Goal: Communication & Community: Participate in discussion

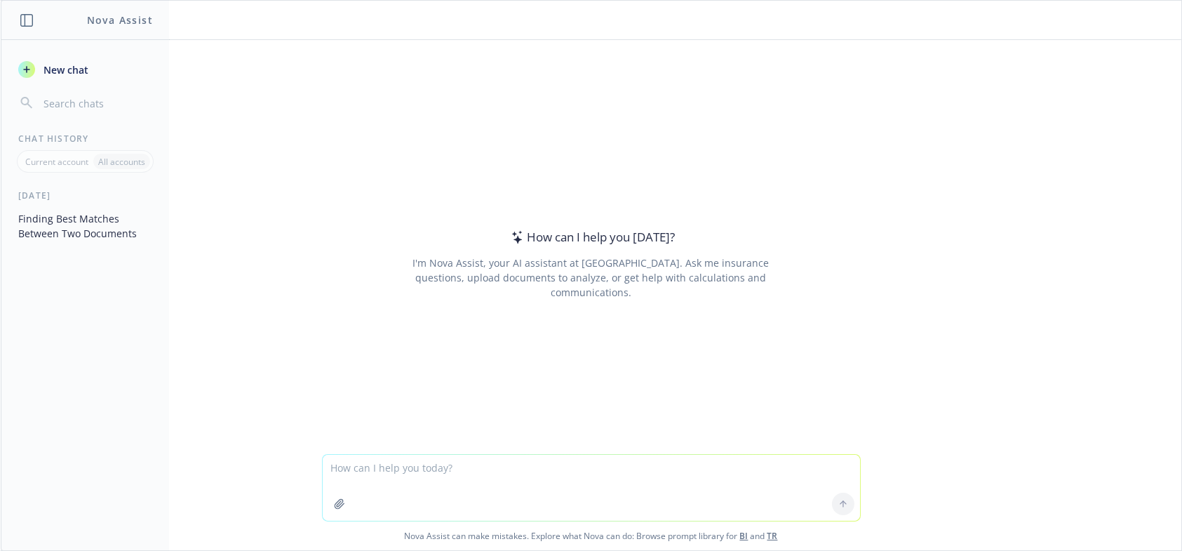
click at [82, 231] on button "Finding Best Matches Between Two Documents" at bounding box center [85, 226] width 145 height 38
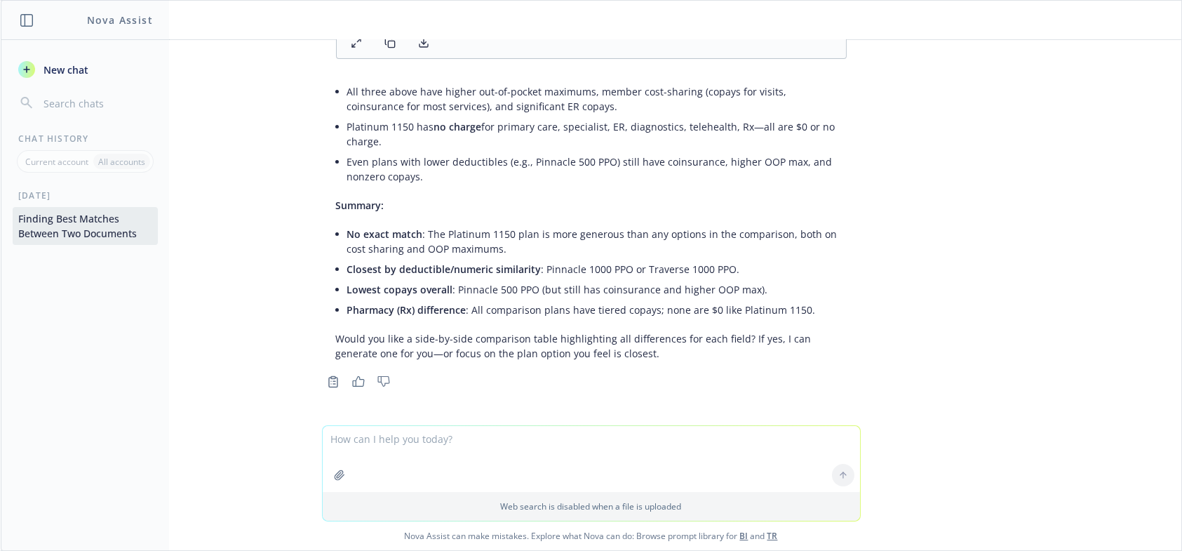
scroll to position [1309, 0]
click at [396, 443] on textarea at bounding box center [591, 459] width 537 height 66
